Goal: Find specific page/section: Find specific page/section

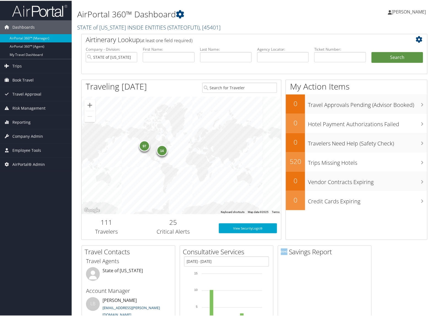
click at [102, 26] on link "STATE of [US_STATE] INSIDE ENTITIES ( STATEOFUTI ) , [ 45401 ]" at bounding box center [148, 26] width 143 height 7
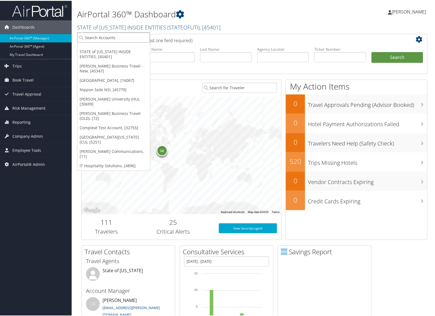
click at [94, 39] on input "search" at bounding box center [113, 37] width 72 height 10
type input "ch"
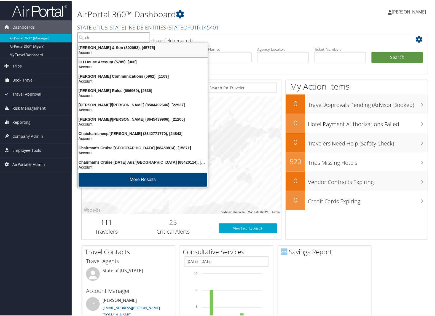
click at [96, 44] on div "[PERSON_NAME] & Son (302053), [45775] Account" at bounding box center [143, 49] width 128 height 13
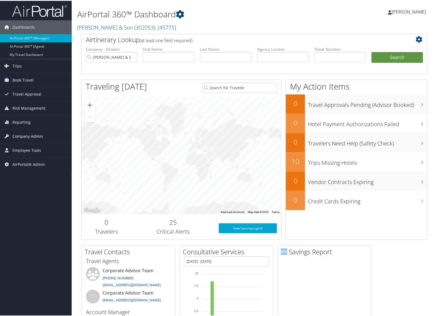
click at [18, 137] on span "Company Admin" at bounding box center [27, 136] width 31 height 14
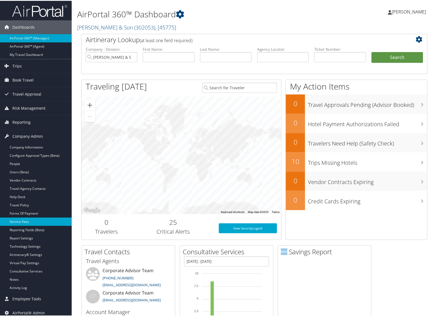
click at [17, 220] on link "Service Fees" at bounding box center [36, 221] width 72 height 8
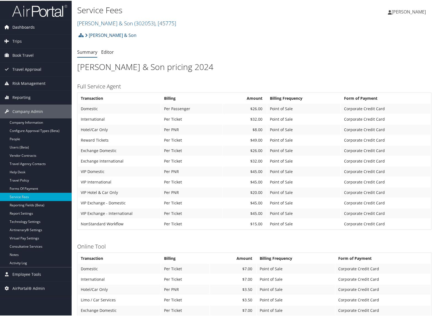
click at [39, 24] on link "Dashboards" at bounding box center [36, 27] width 72 height 14
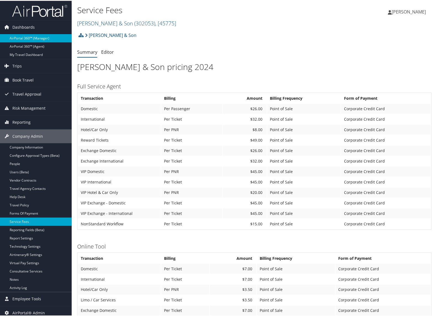
click at [33, 35] on link "AirPortal 360™ (Manager)" at bounding box center [36, 37] width 72 height 8
